Goal: Information Seeking & Learning: Check status

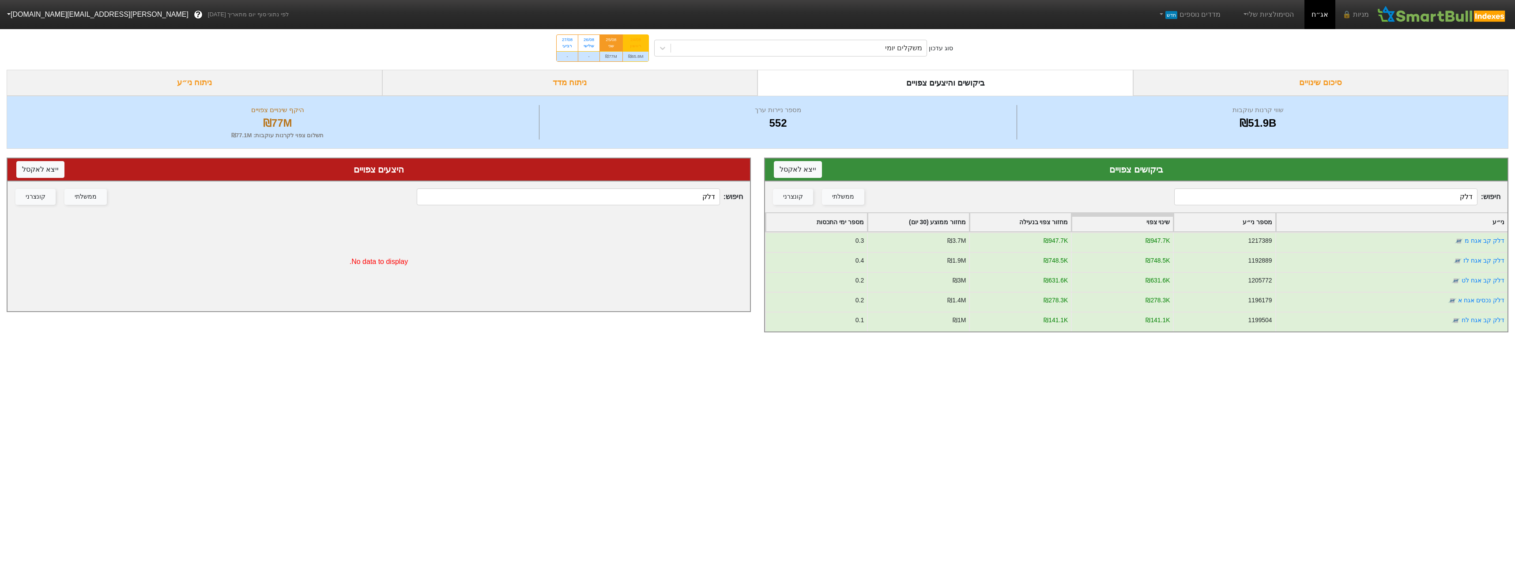
click at [631, 52] on div "₪65.8M" at bounding box center [636, 56] width 26 height 10
click at [631, 41] on input "24/08 ראשון ₪65.8M" at bounding box center [633, 38] width 6 height 6
radio input "true"
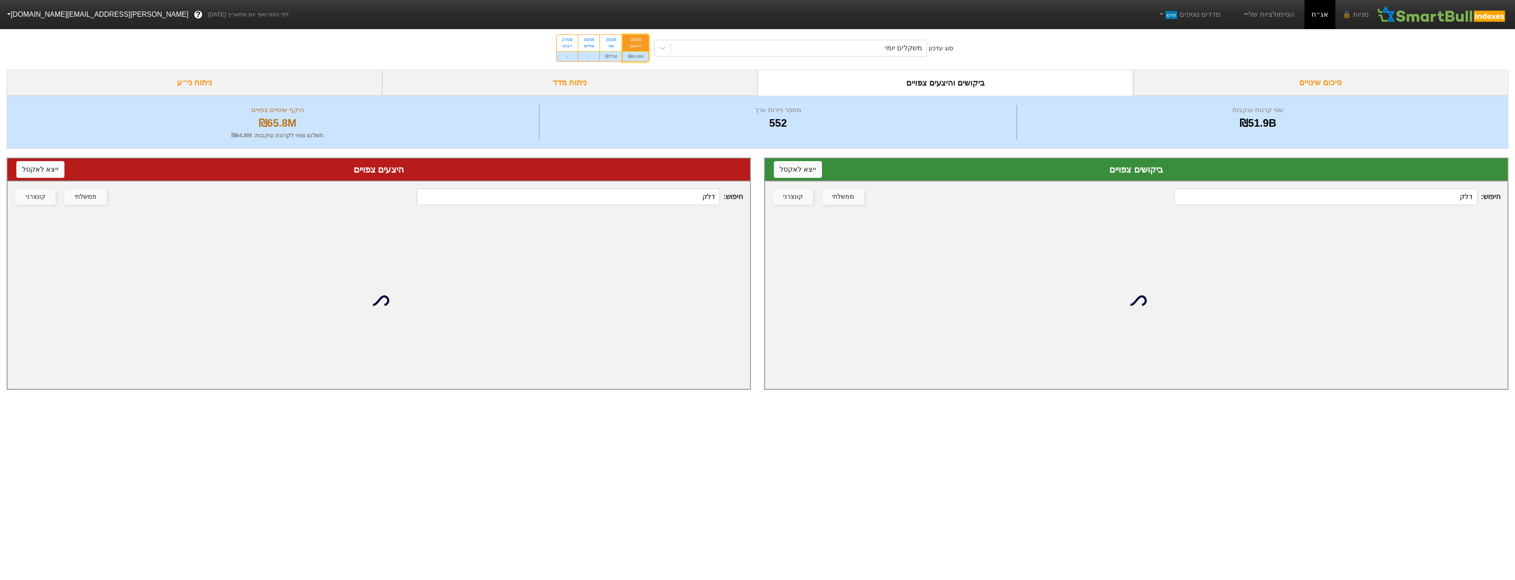
click at [1255, 198] on input "דלק" at bounding box center [1325, 196] width 303 height 17
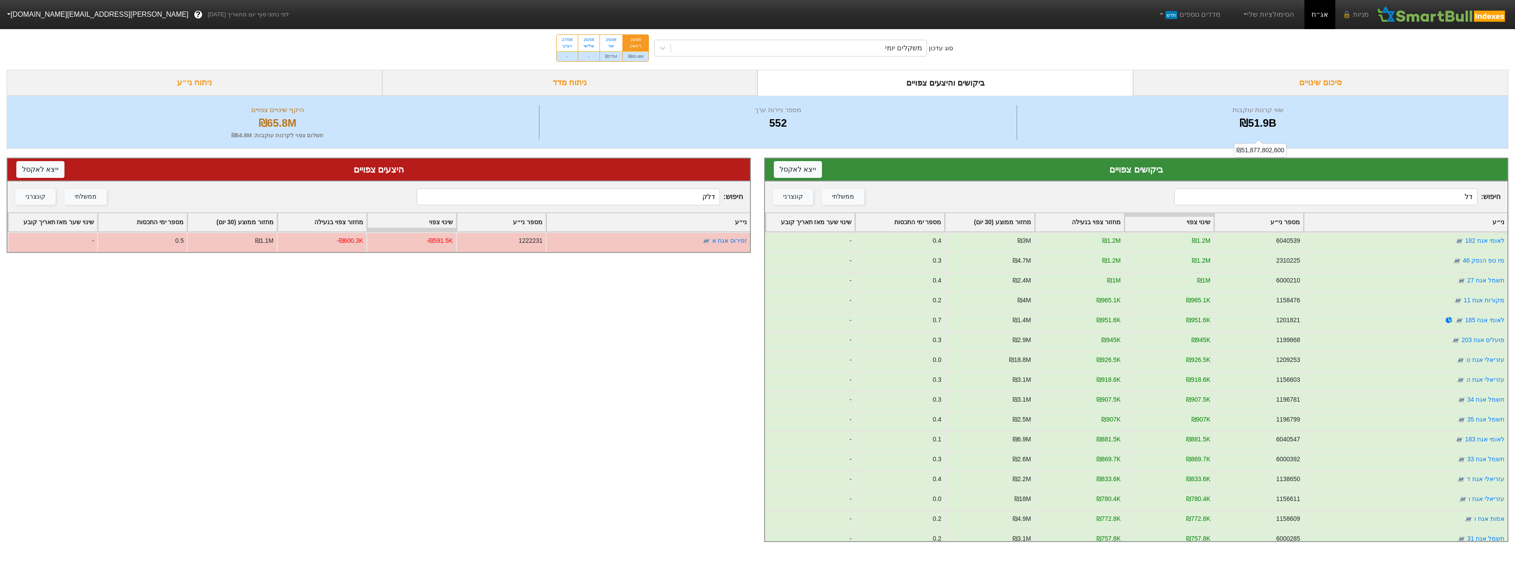
type input "דלק"
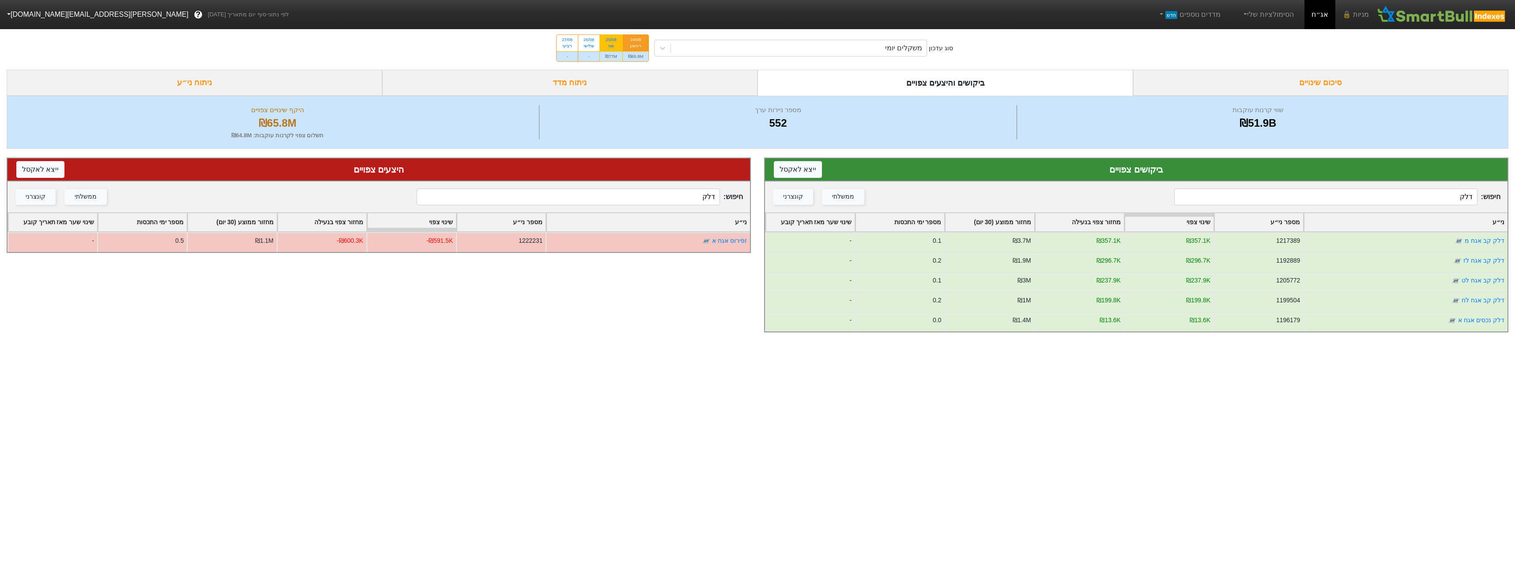
click at [611, 56] on div "₪77M" at bounding box center [611, 56] width 23 height 10
click at [611, 41] on input "25/08 שני ₪77M" at bounding box center [608, 38] width 6 height 6
radio input "true"
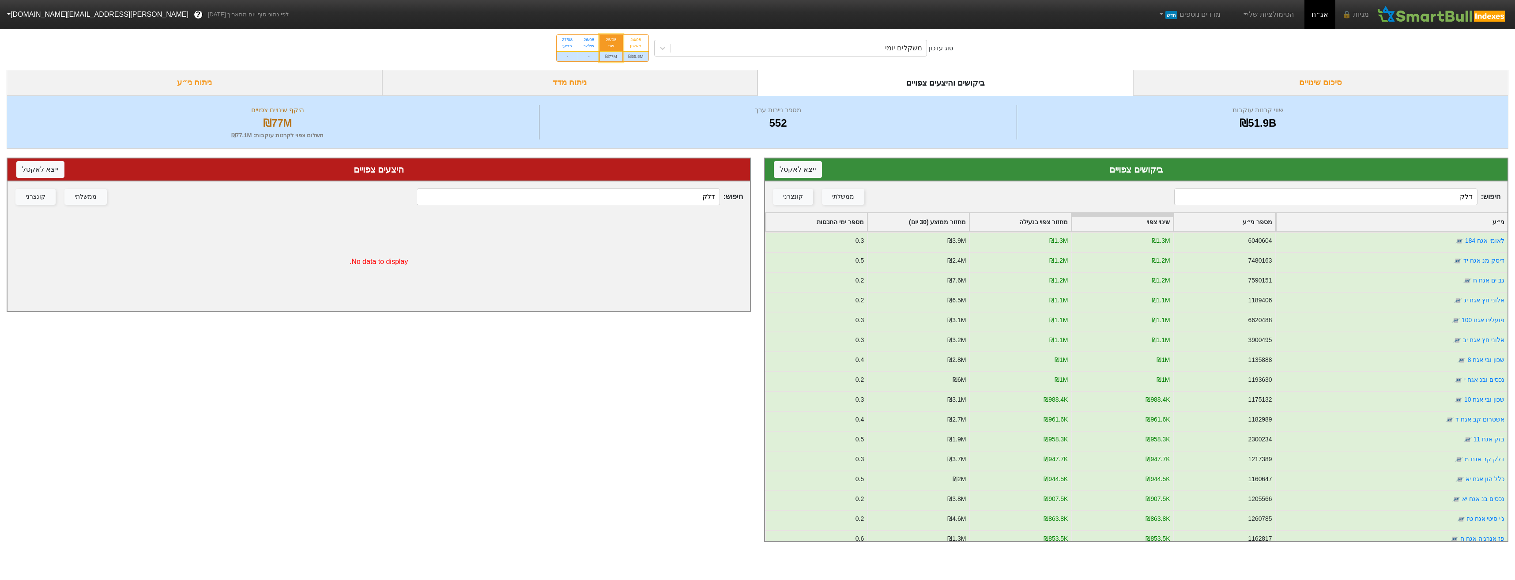
drag, startPoint x: 1423, startPoint y: 188, endPoint x: 1426, endPoint y: 198, distance: 10.2
click at [1423, 188] on input "דלק" at bounding box center [1325, 196] width 303 height 17
type input "דלק"
